Goal: Book appointment/travel/reservation

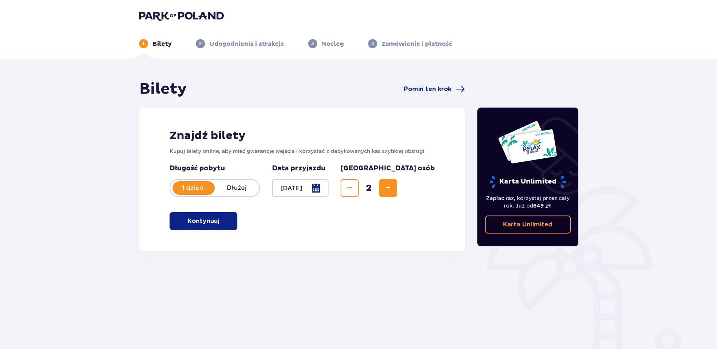
click at [193, 223] on p "Kontynuuj" at bounding box center [204, 221] width 32 height 8
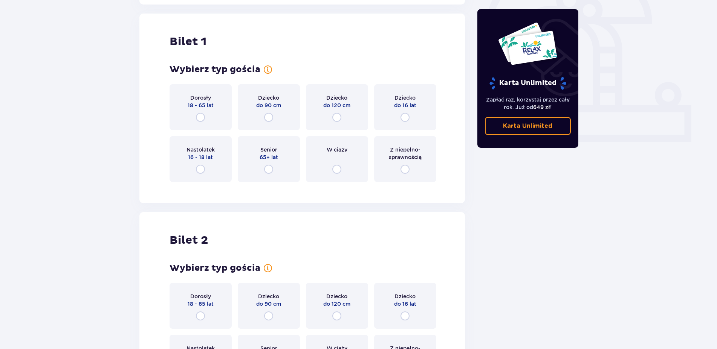
scroll to position [252, 0]
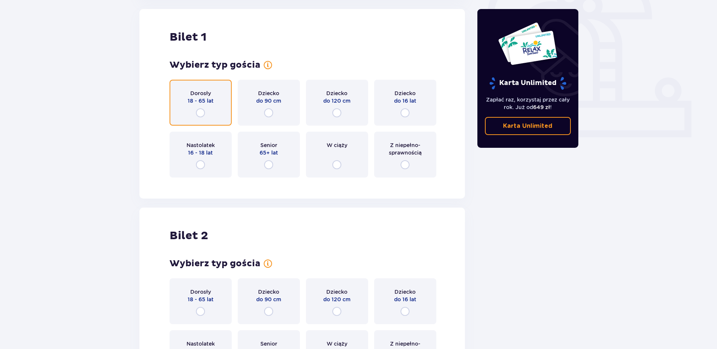
click at [203, 112] on input "radio" at bounding box center [200, 112] width 9 height 9
radio input "true"
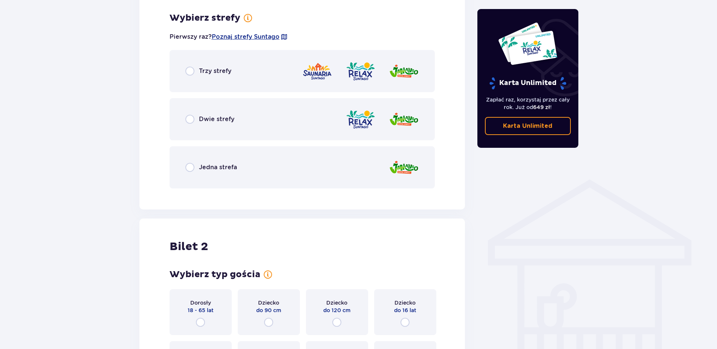
scroll to position [435, 0]
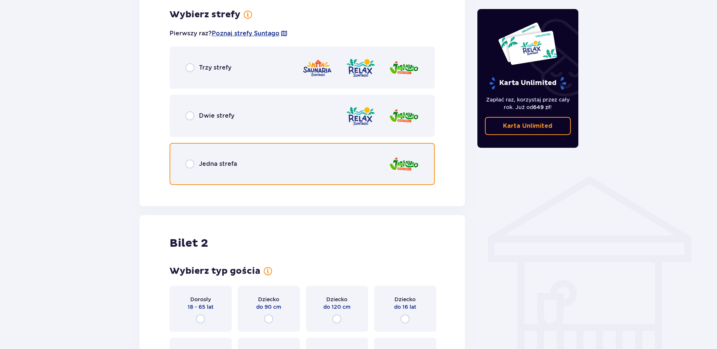
click at [191, 165] on input "radio" at bounding box center [189, 164] width 9 height 9
radio input "true"
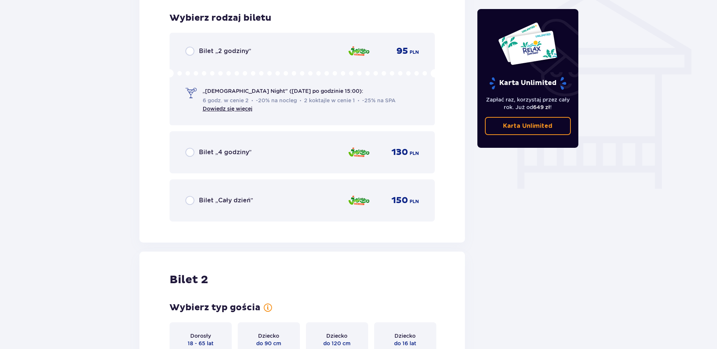
scroll to position [627, 0]
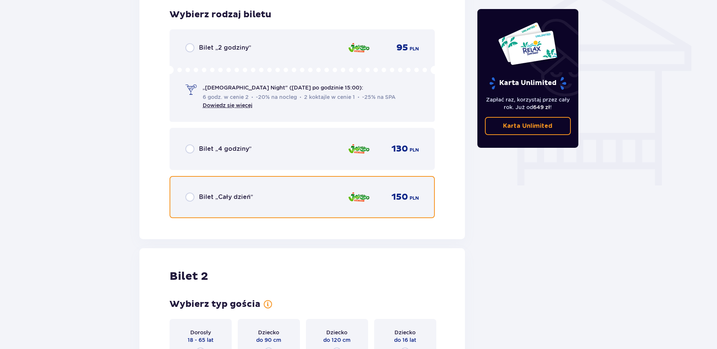
click at [186, 198] on input "radio" at bounding box center [189, 197] width 9 height 9
radio input "true"
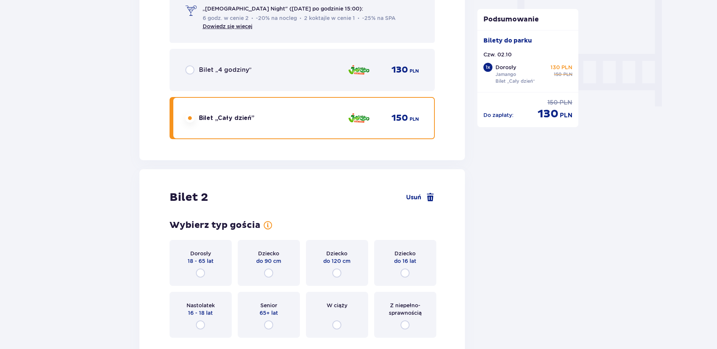
scroll to position [797, 0]
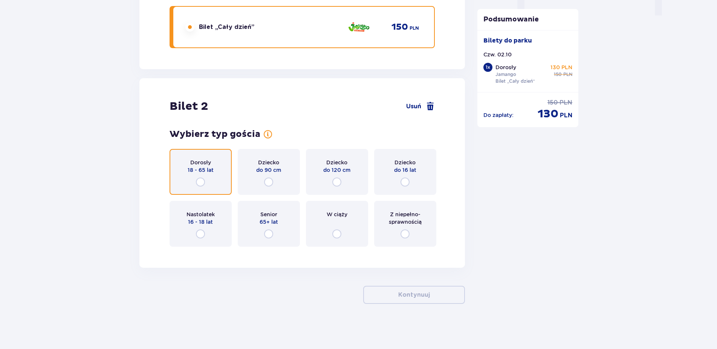
click at [201, 184] on input "radio" at bounding box center [200, 182] width 9 height 9
radio input "true"
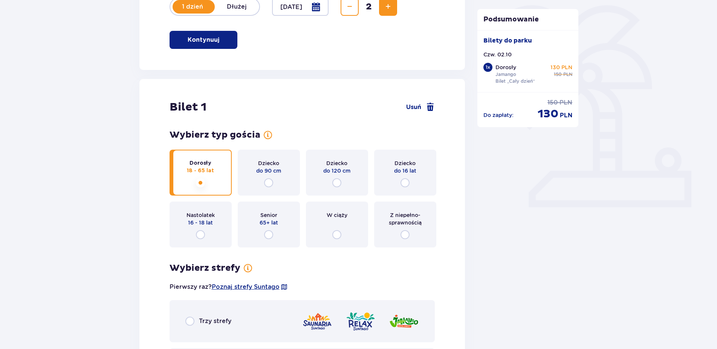
scroll to position [0, 0]
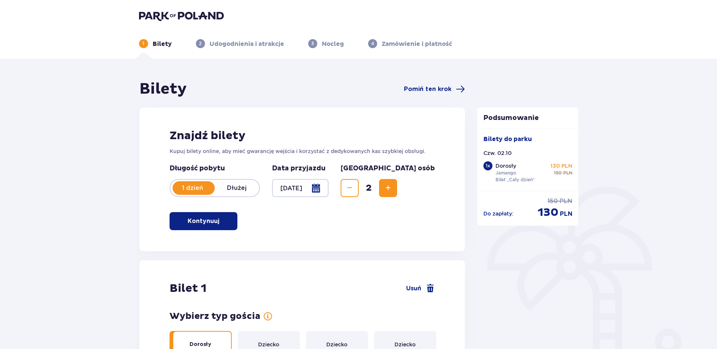
click at [392, 186] on span "Increase" at bounding box center [387, 188] width 9 height 9
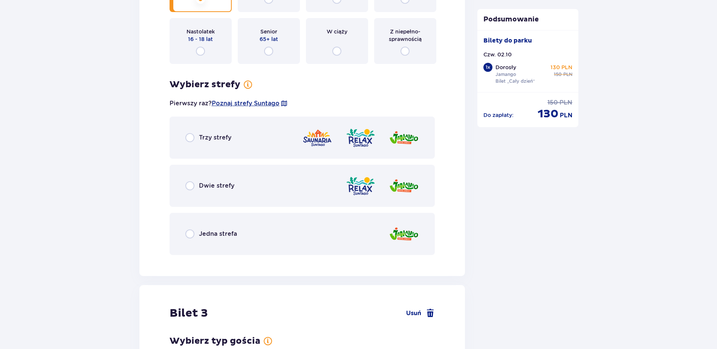
scroll to position [1072, 0]
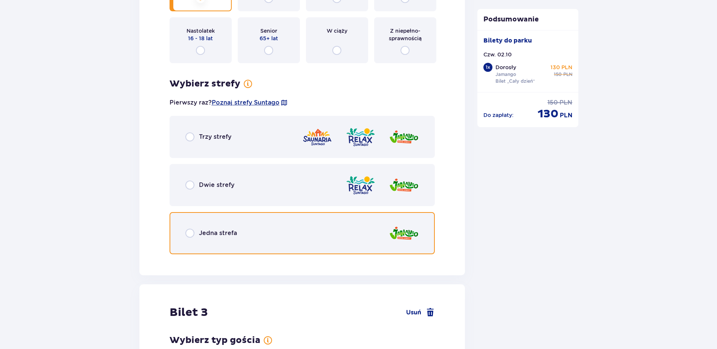
click at [191, 233] on input "radio" at bounding box center [189, 233] width 9 height 9
radio input "true"
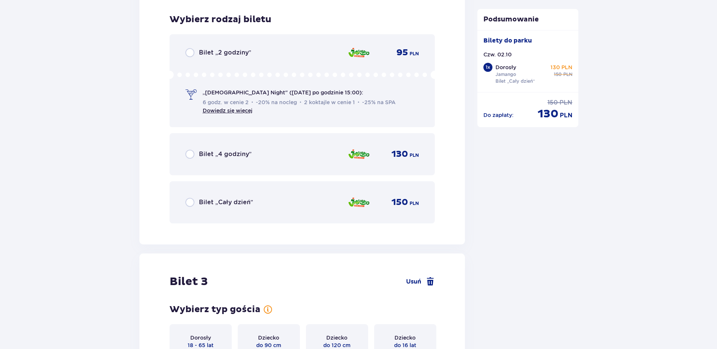
scroll to position [1332, 0]
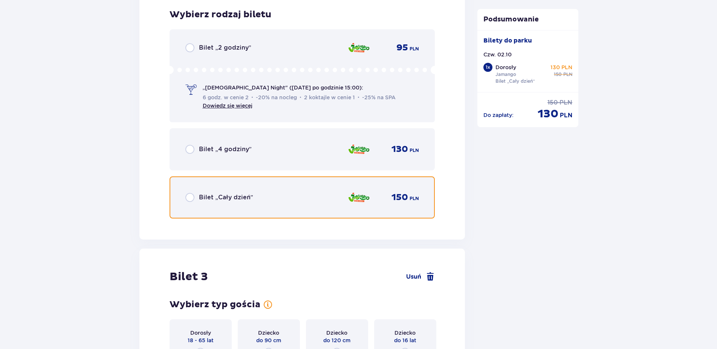
click at [190, 198] on input "radio" at bounding box center [189, 197] width 9 height 9
radio input "true"
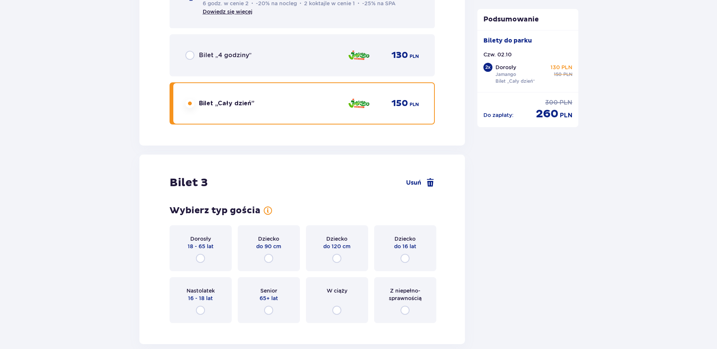
scroll to position [1503, 0]
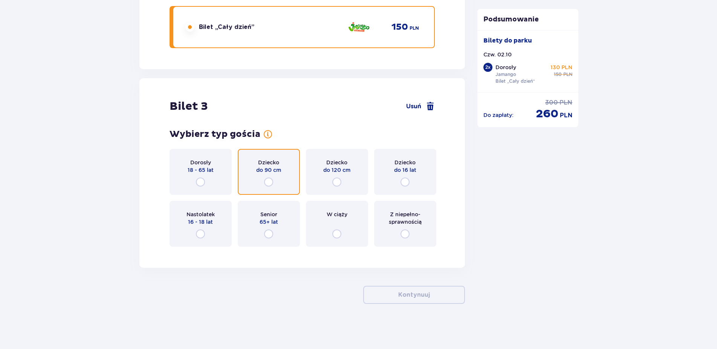
click at [267, 182] on input "radio" at bounding box center [268, 182] width 9 height 9
radio input "true"
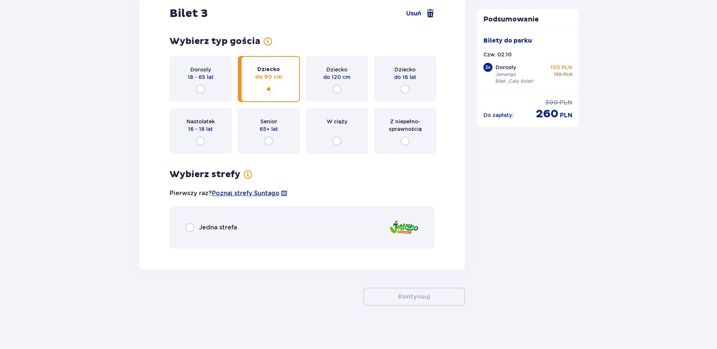
scroll to position [1598, 0]
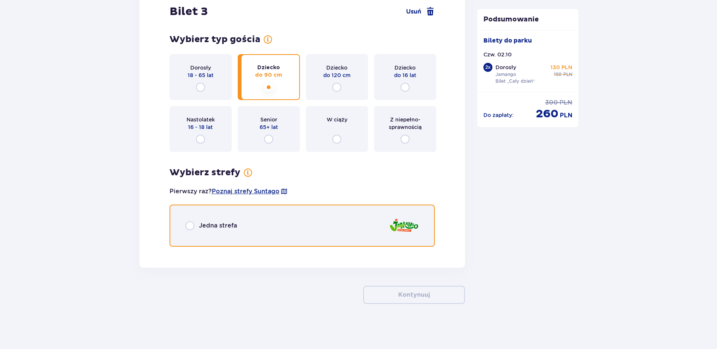
click at [189, 227] on input "radio" at bounding box center [189, 225] width 9 height 9
radio input "true"
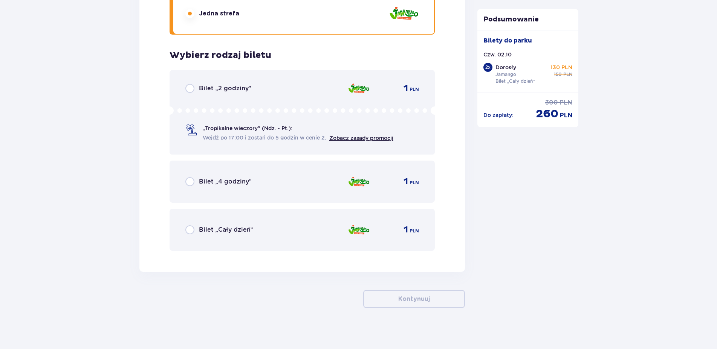
scroll to position [1814, 0]
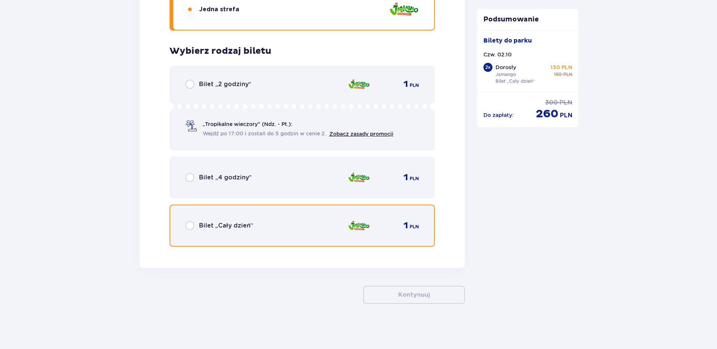
click at [188, 226] on input "radio" at bounding box center [189, 225] width 9 height 9
radio input "true"
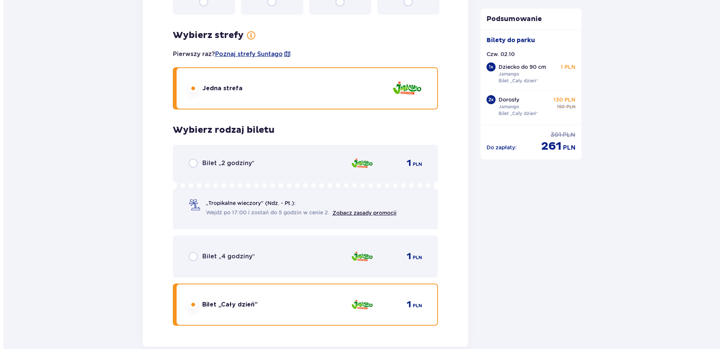
scroll to position [1600, 0]
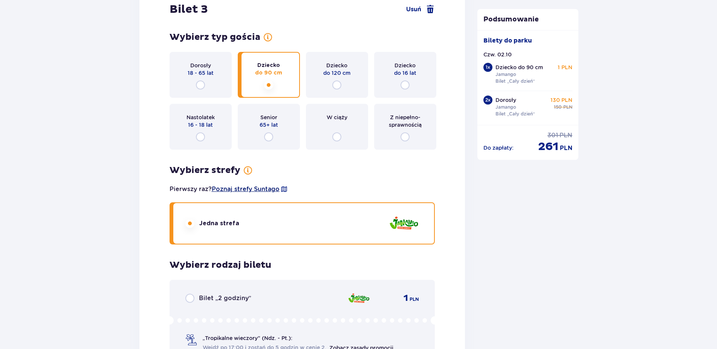
click at [271, 189] on span "Poznaj strefy Suntago" at bounding box center [246, 189] width 68 height 8
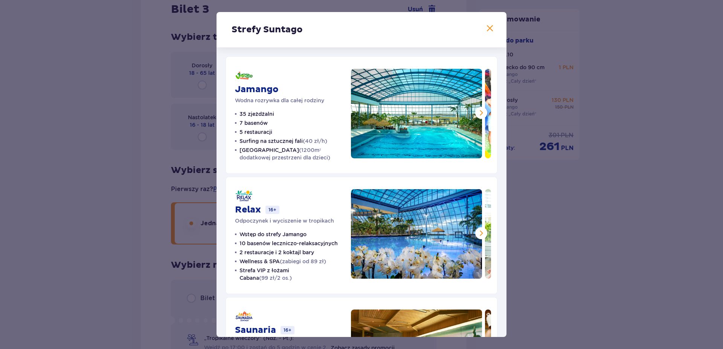
click at [477, 113] on span at bounding box center [481, 112] width 9 height 9
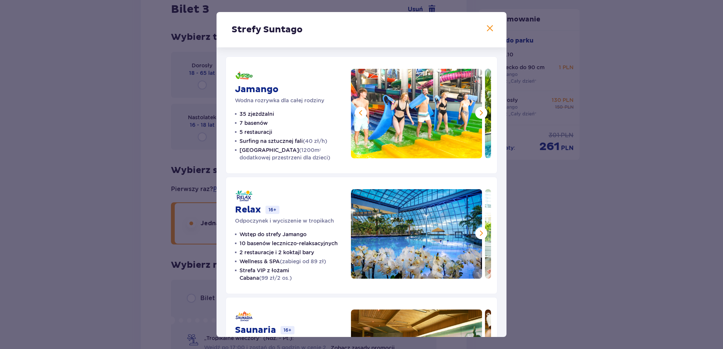
click at [477, 113] on span at bounding box center [481, 112] width 9 height 9
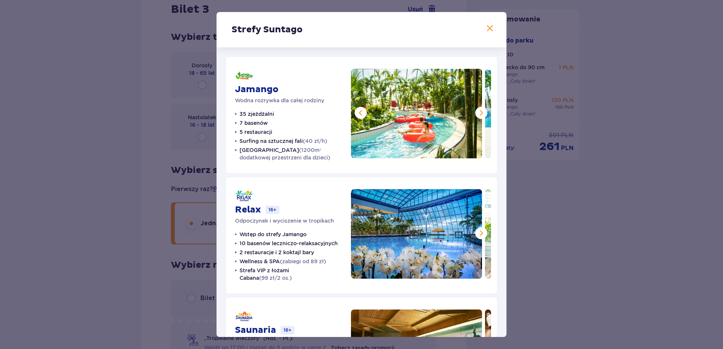
click at [477, 113] on span at bounding box center [481, 112] width 9 height 9
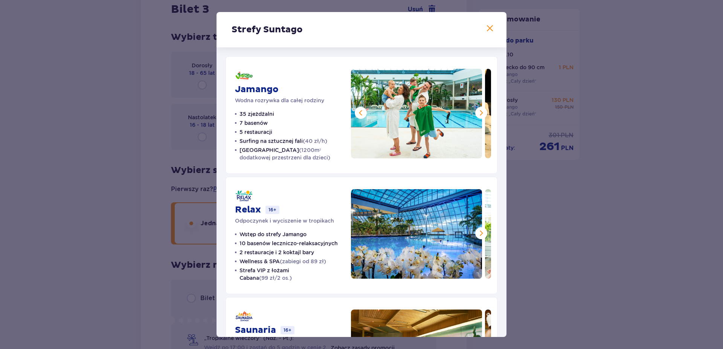
click at [477, 113] on span at bounding box center [481, 112] width 9 height 9
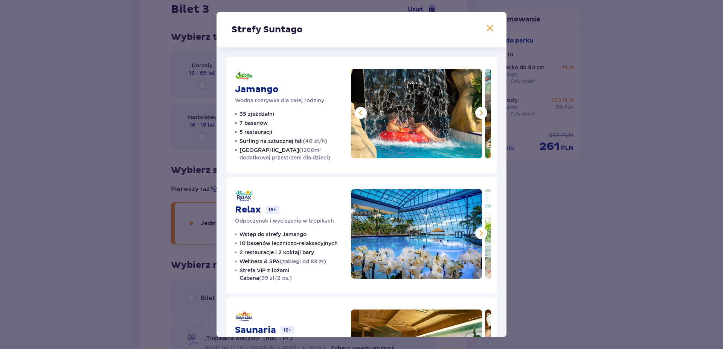
click at [477, 113] on span at bounding box center [481, 112] width 9 height 9
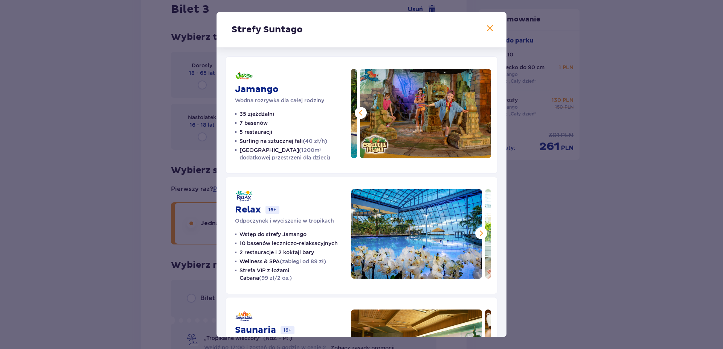
click at [485, 31] on span at bounding box center [489, 28] width 9 height 9
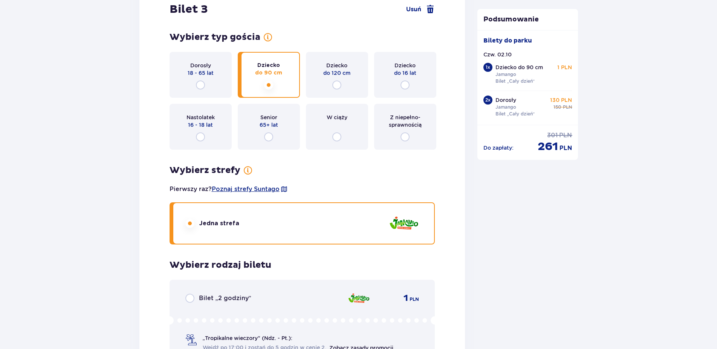
click at [336, 135] on input "radio" at bounding box center [336, 137] width 9 height 9
radio input "true"
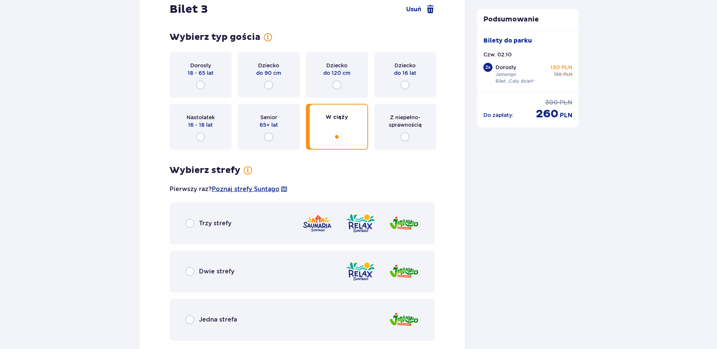
scroll to position [1694, 0]
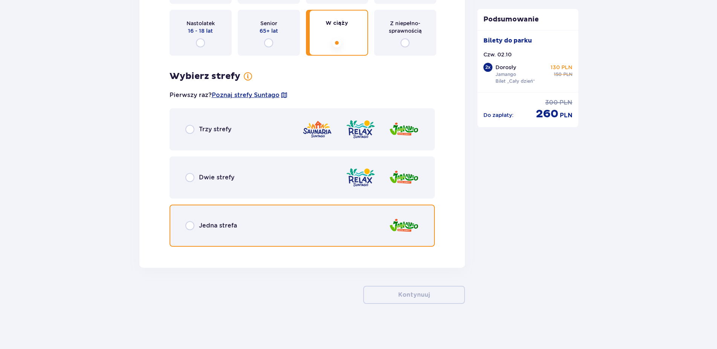
click at [192, 224] on input "radio" at bounding box center [189, 225] width 9 height 9
radio input "true"
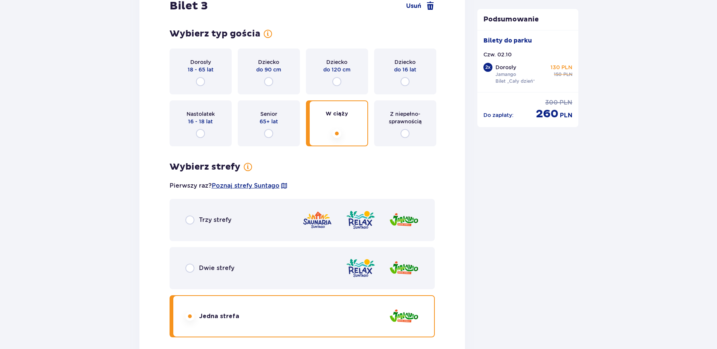
scroll to position [1573, 0]
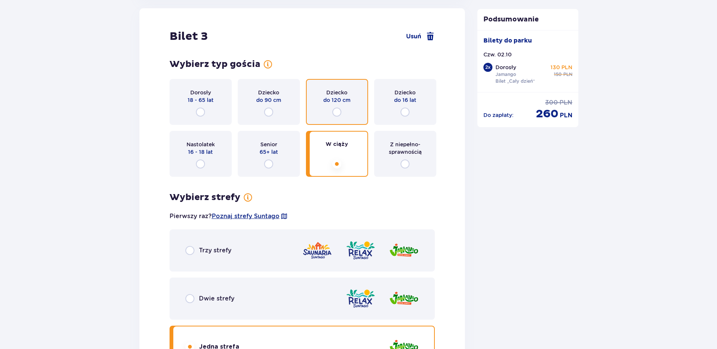
click at [336, 110] on input "radio" at bounding box center [336, 112] width 9 height 9
radio input "true"
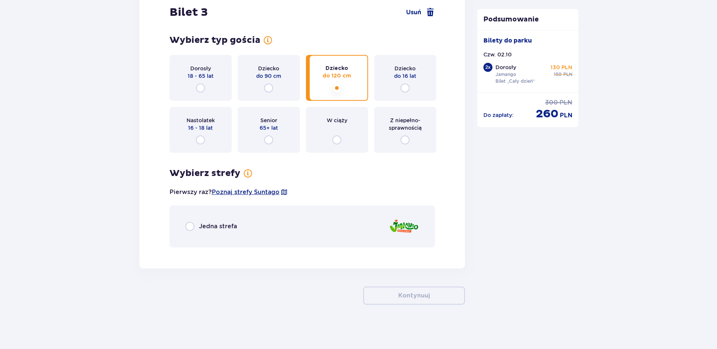
scroll to position [1598, 0]
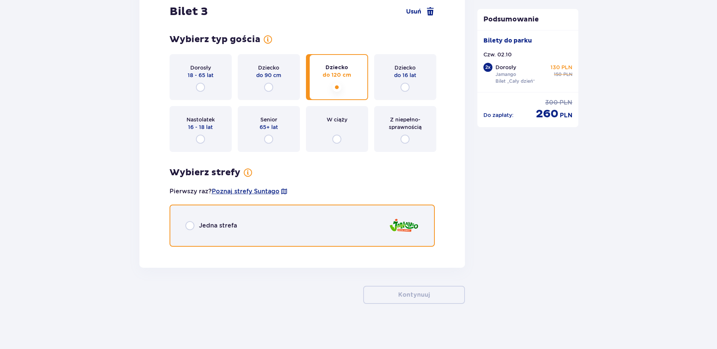
click at [190, 226] on input "radio" at bounding box center [189, 225] width 9 height 9
radio input "true"
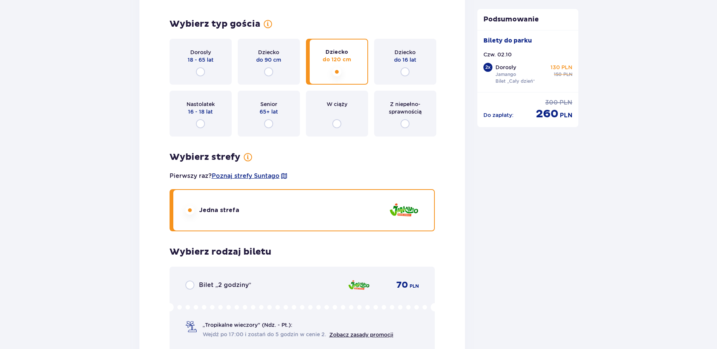
scroll to position [1584, 0]
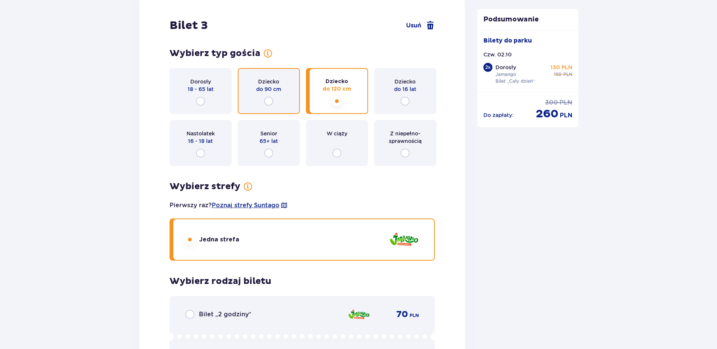
click at [268, 102] on input "radio" at bounding box center [268, 101] width 9 height 9
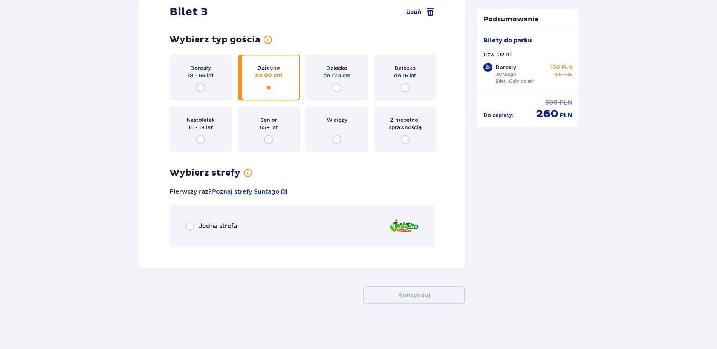
scroll to position [1598, 0]
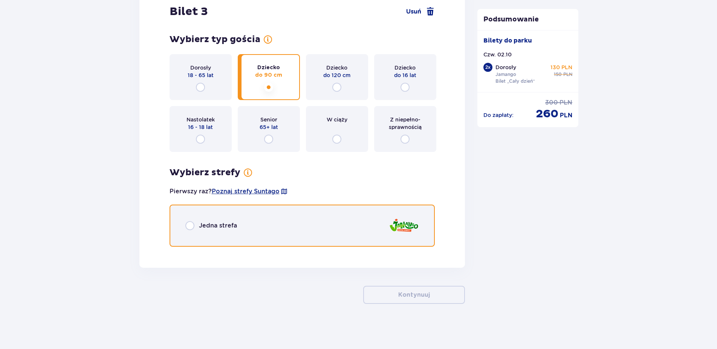
click at [190, 226] on input "radio" at bounding box center [189, 225] width 9 height 9
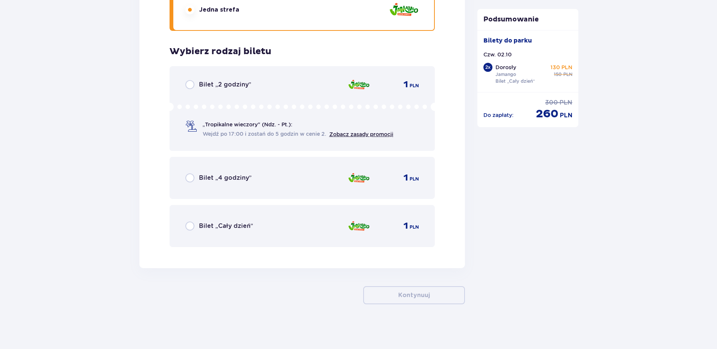
scroll to position [1814, 0]
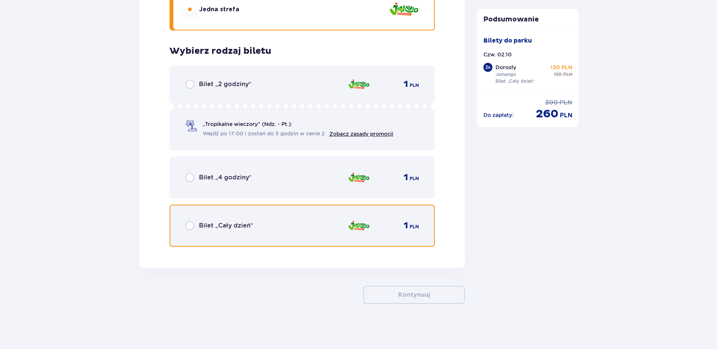
click at [190, 225] on input "radio" at bounding box center [189, 225] width 9 height 9
radio input "true"
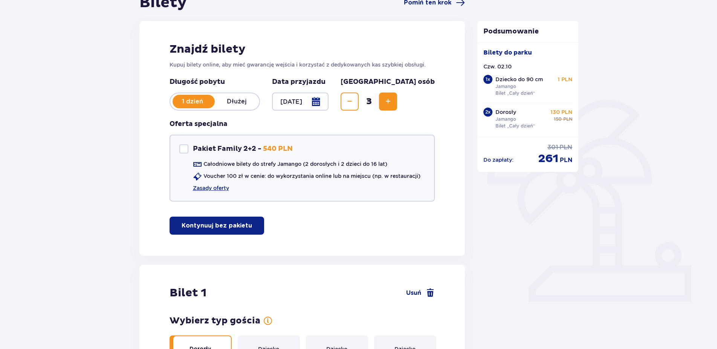
scroll to position [86, 0]
